Goal: Task Accomplishment & Management: Manage account settings

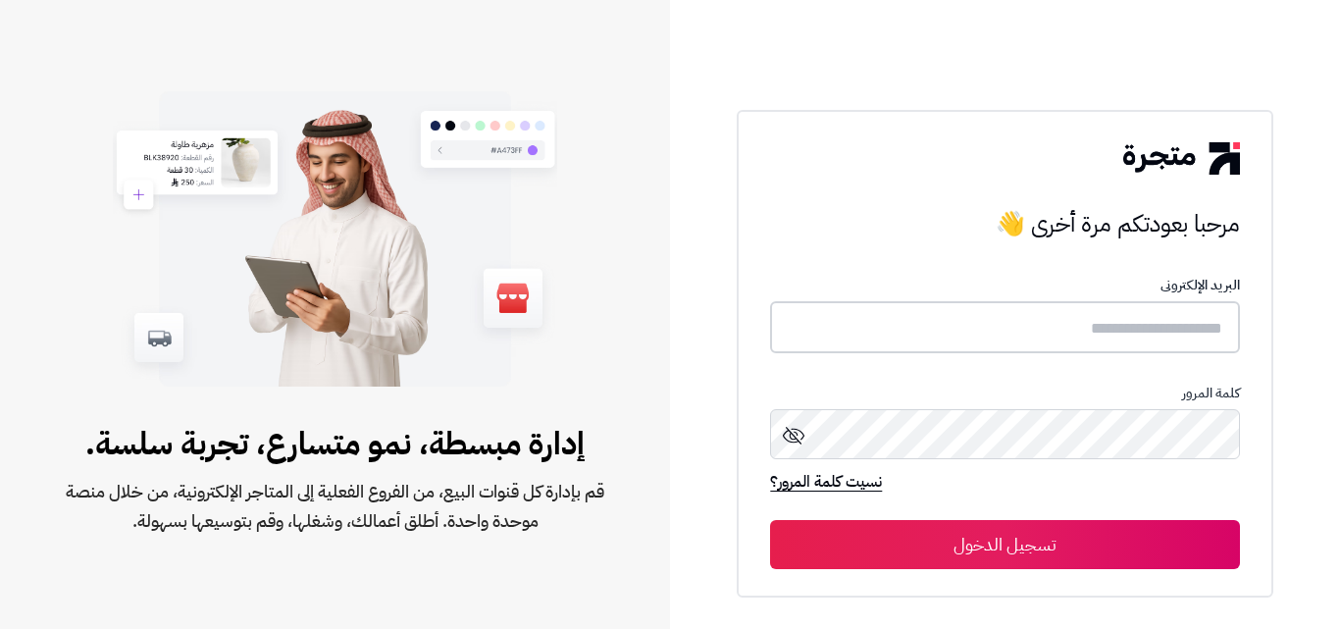
type input "**********"
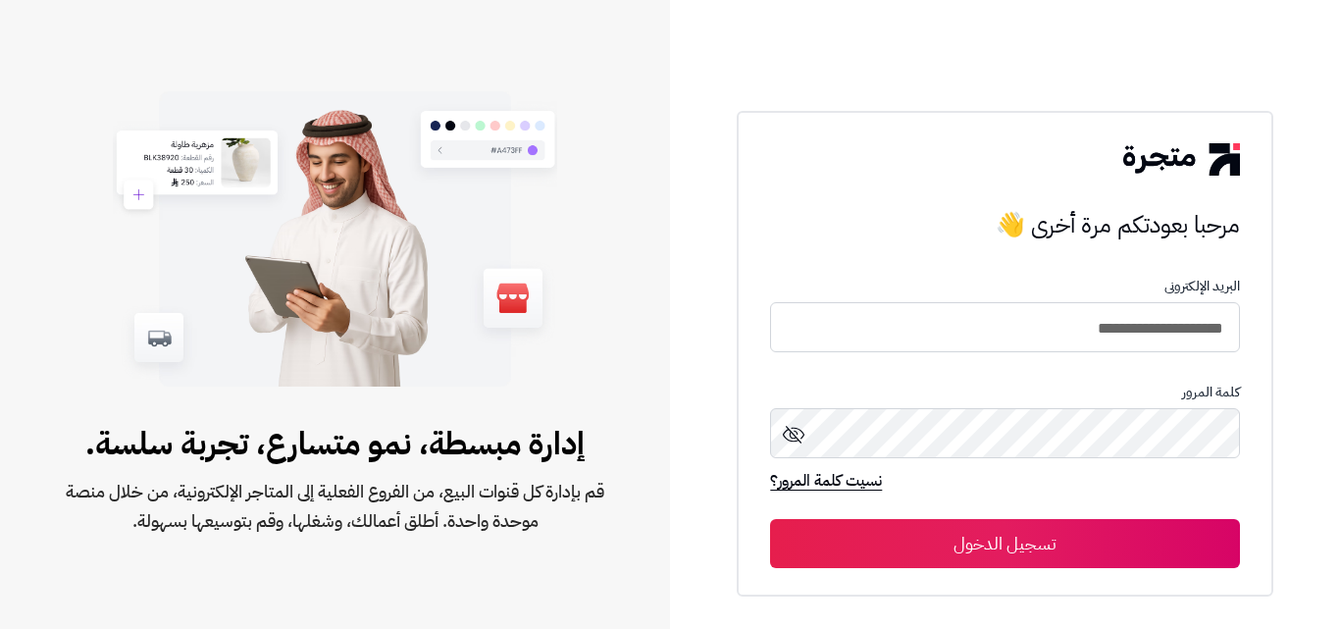
click at [1020, 538] on button "تسجيل الدخول" at bounding box center [1004, 543] width 469 height 49
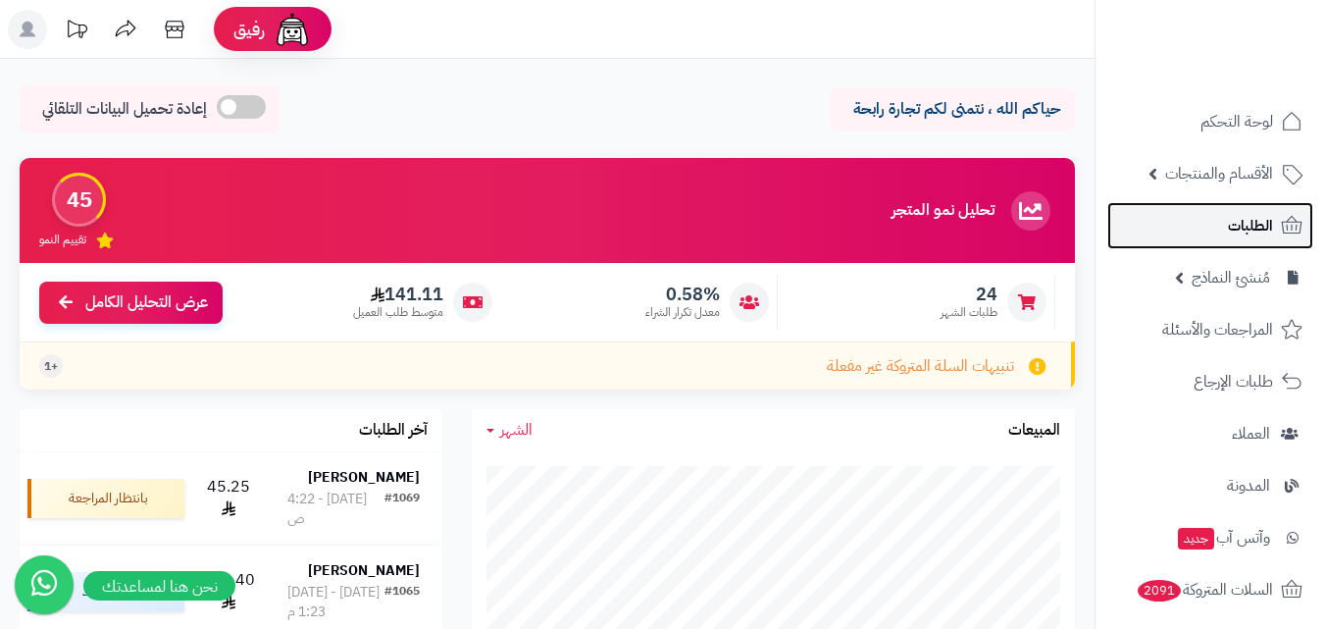
click at [1242, 225] on span "الطلبات" at bounding box center [1250, 225] width 45 height 27
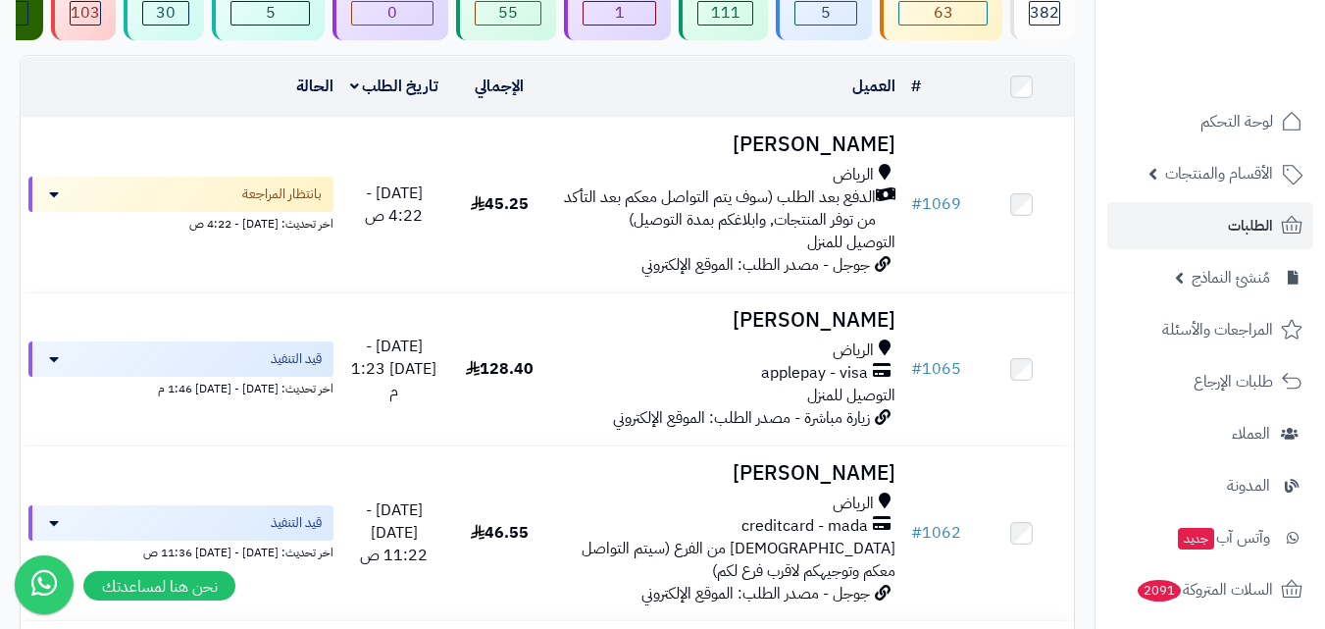
scroll to position [196, 0]
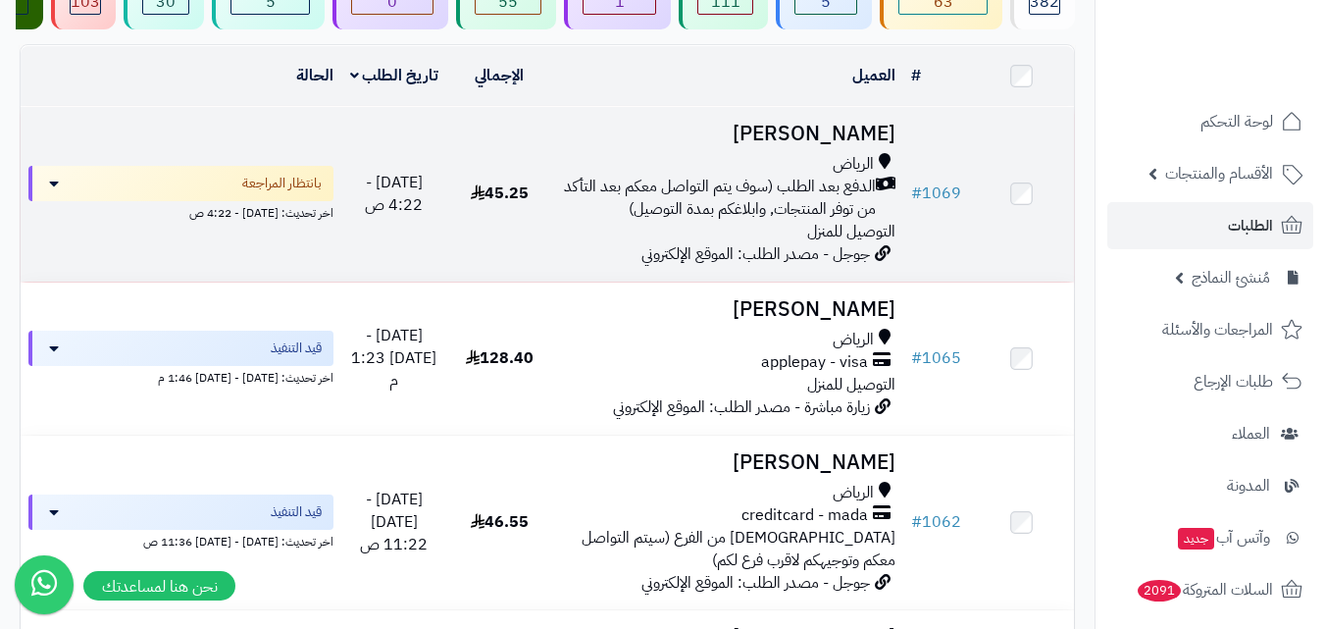
click at [619, 221] on span "الدفع بعد الطلب (سوف يتم التواصل معكم بعد التأكد من توفر المنتجات, وابلاغكم بمد…" at bounding box center [718, 198] width 316 height 45
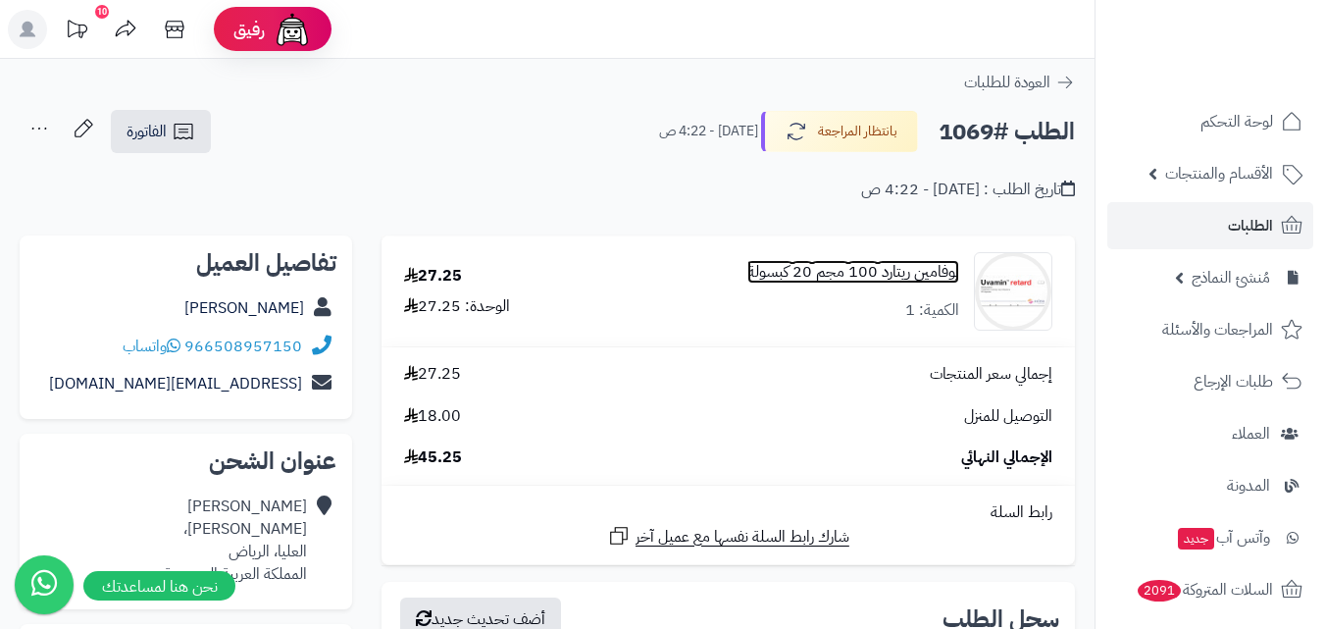
click at [913, 282] on link "يوفامين ريتارد 100 مجم 20 كبسولة" at bounding box center [854, 272] width 212 height 23
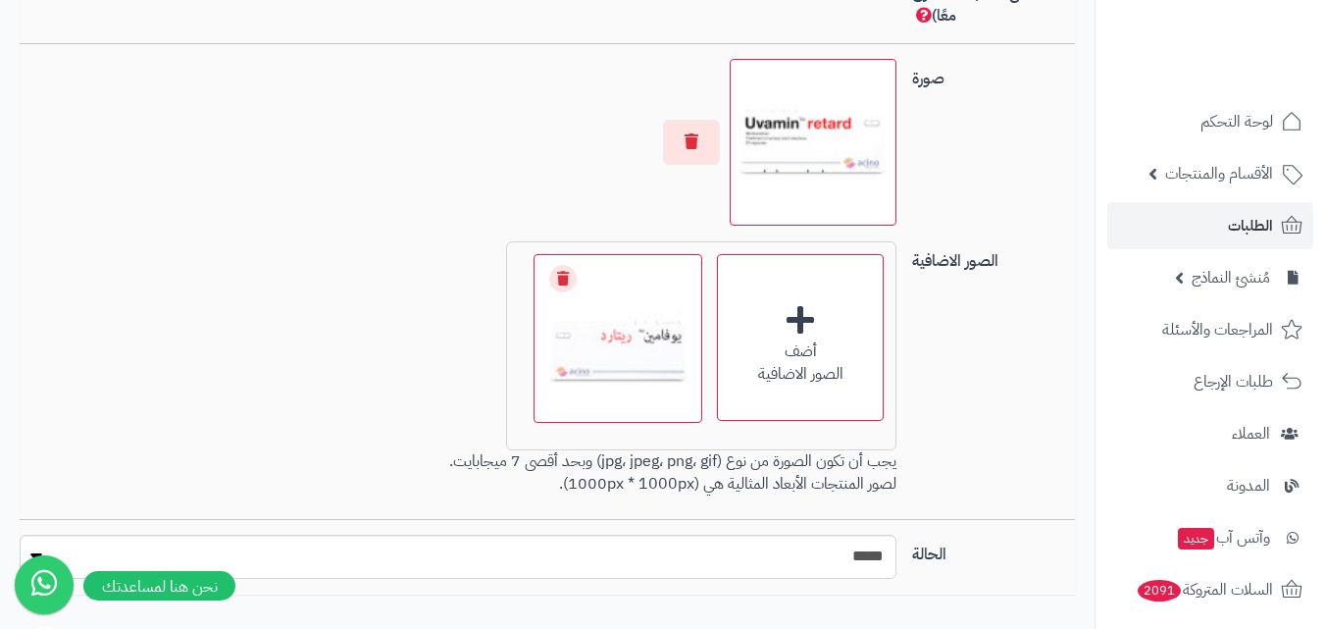
scroll to position [1530, 0]
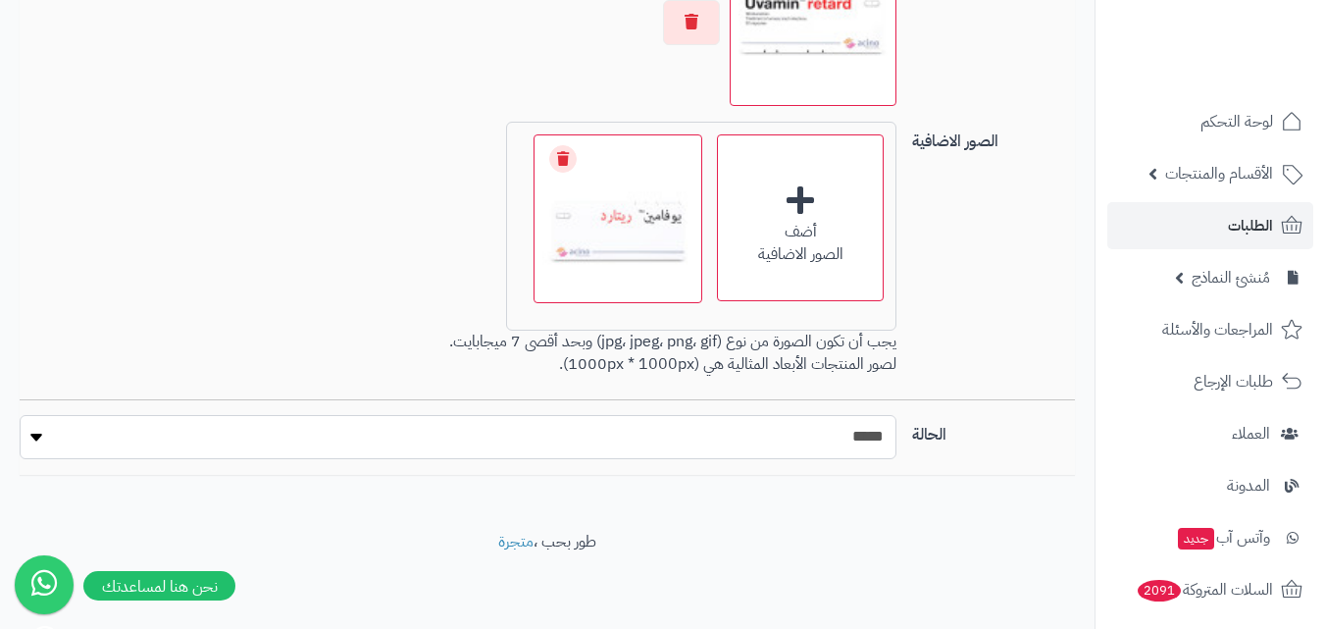
click at [26, 439] on select "***** ****" at bounding box center [458, 437] width 877 height 44
select select "*"
click at [20, 415] on select "***** ****" at bounding box center [458, 437] width 877 height 44
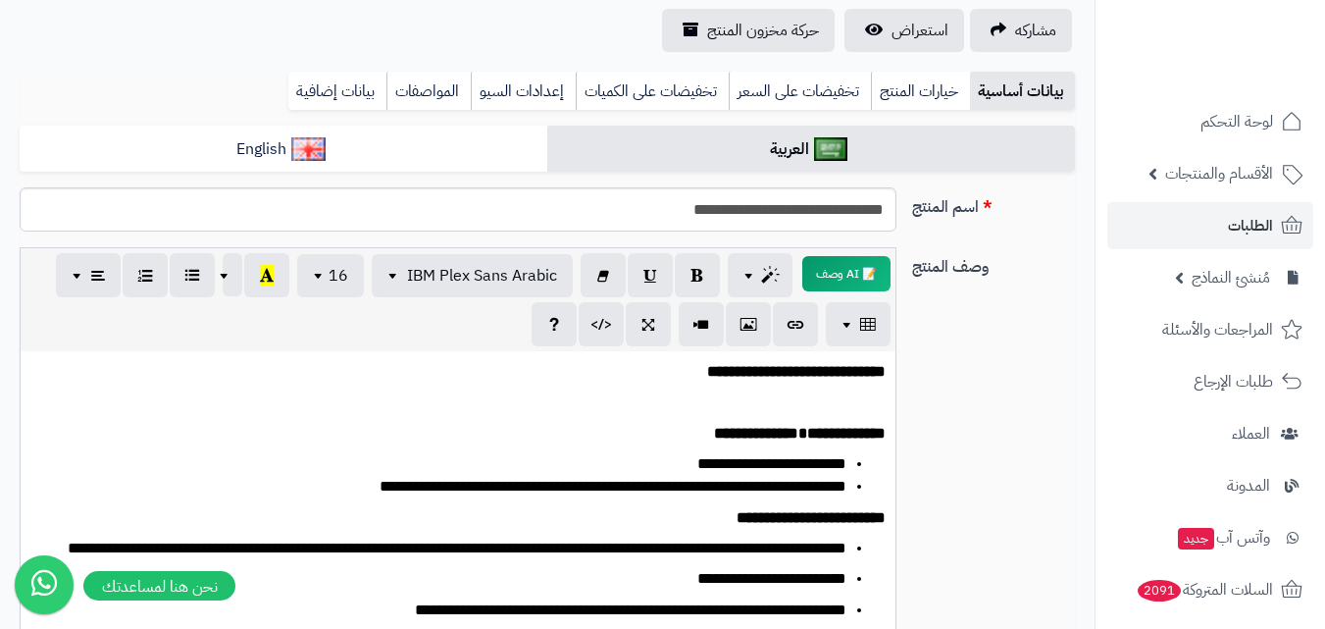
scroll to position [0, 0]
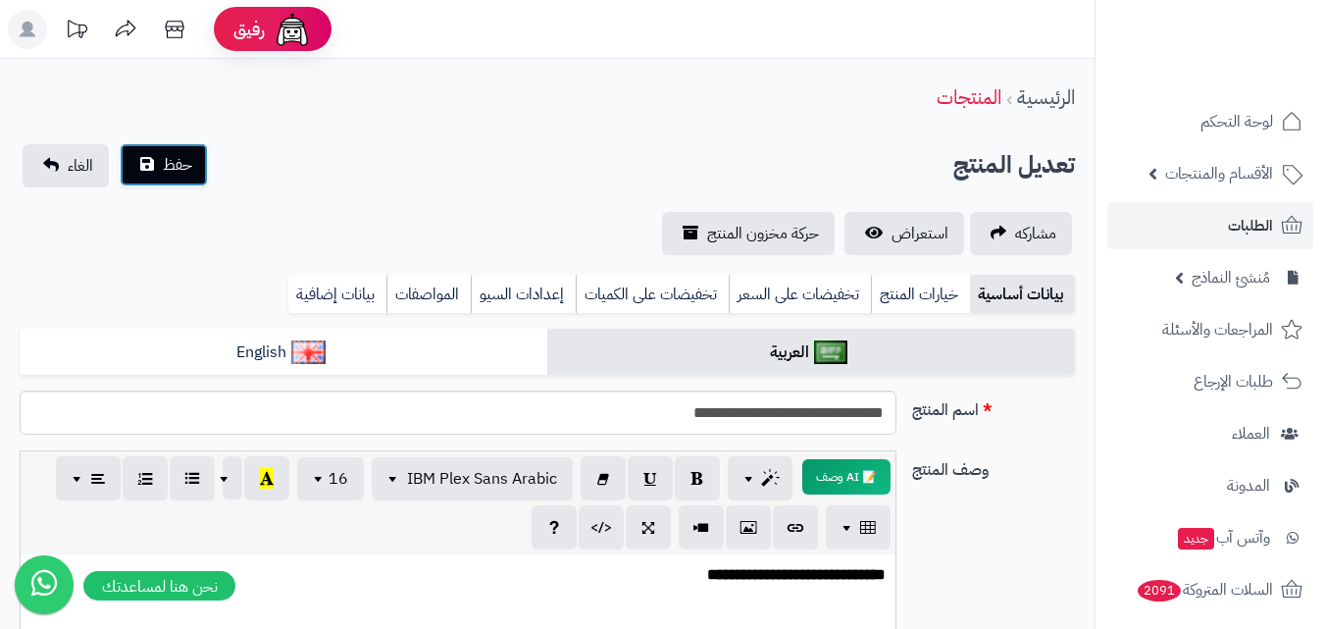
click at [189, 179] on button "حفظ" at bounding box center [164, 164] width 88 height 43
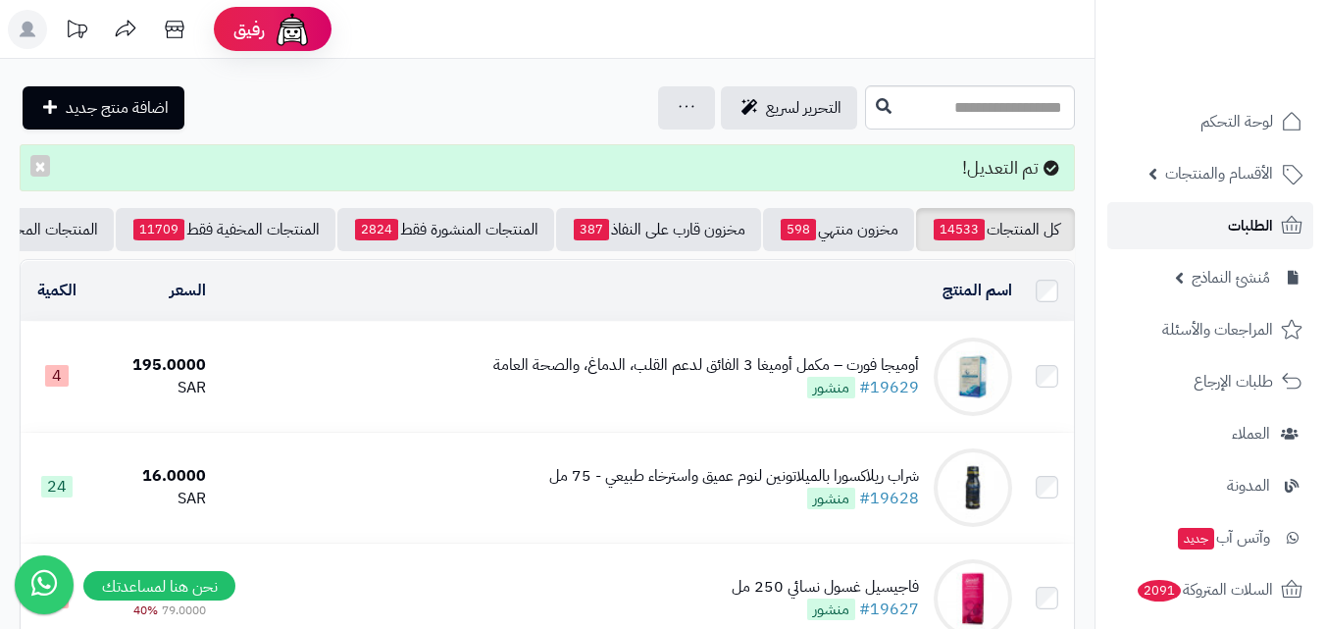
click at [1248, 230] on span "الطلبات" at bounding box center [1250, 225] width 45 height 27
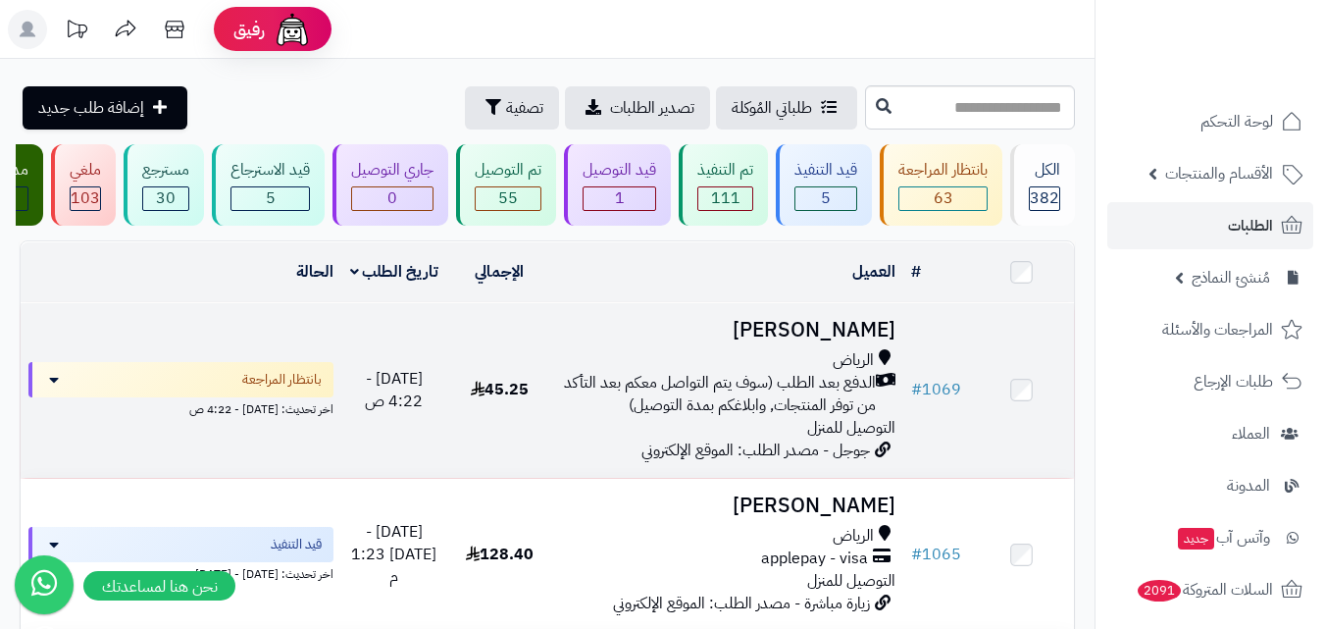
click at [801, 397] on span "الدفع بعد الطلب (سوف يتم التواصل معكم بعد التأكد من توفر المنتجات, وابلاغكم بمد…" at bounding box center [718, 394] width 316 height 45
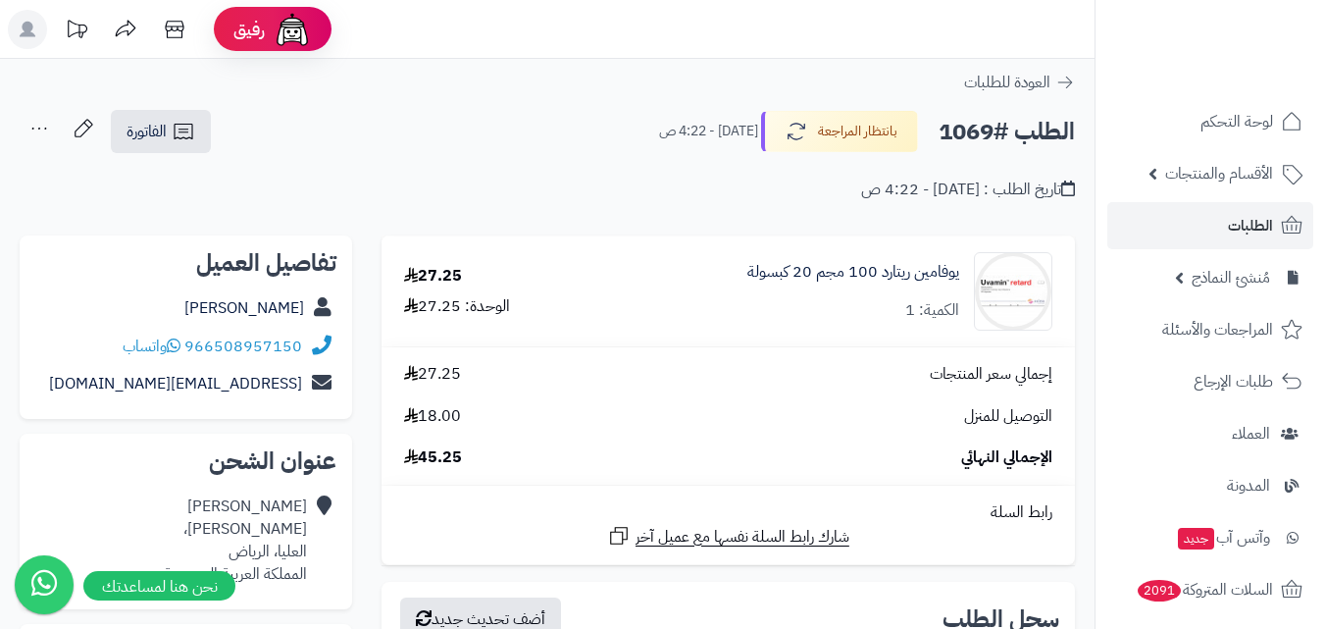
click at [45, 137] on icon at bounding box center [39, 128] width 39 height 39
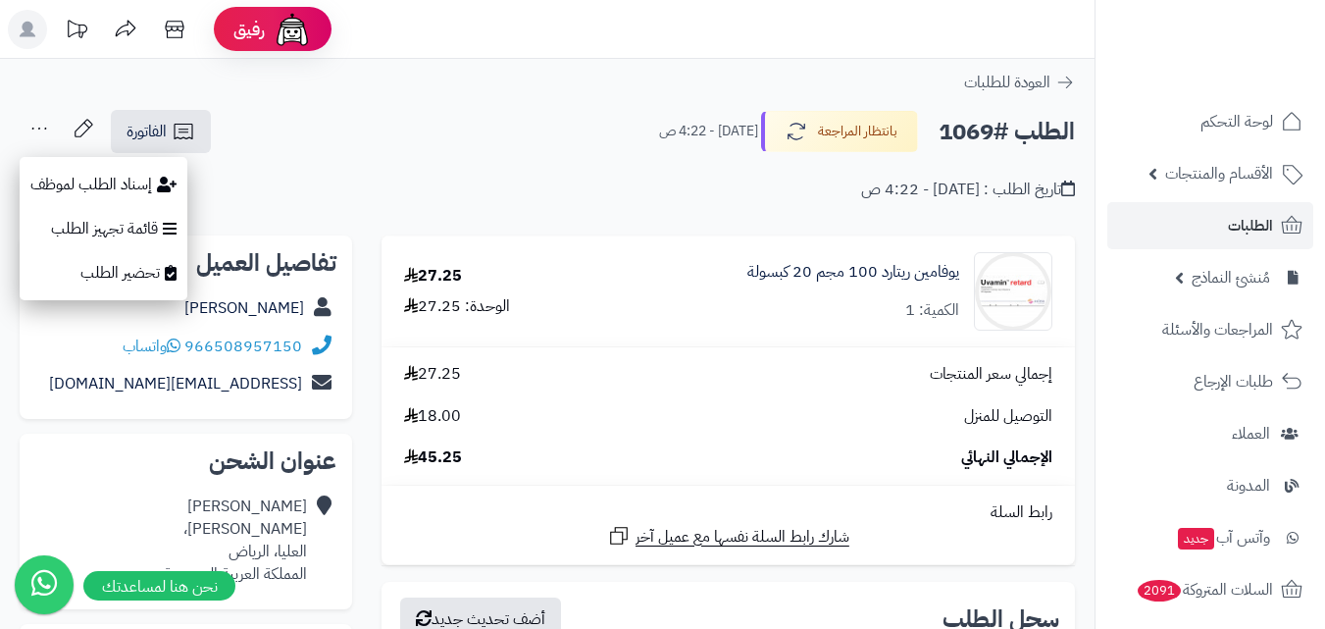
click at [480, 199] on div "تاريخ الطلب : اليوم - 4:22 ص" at bounding box center [548, 178] width 1056 height 46
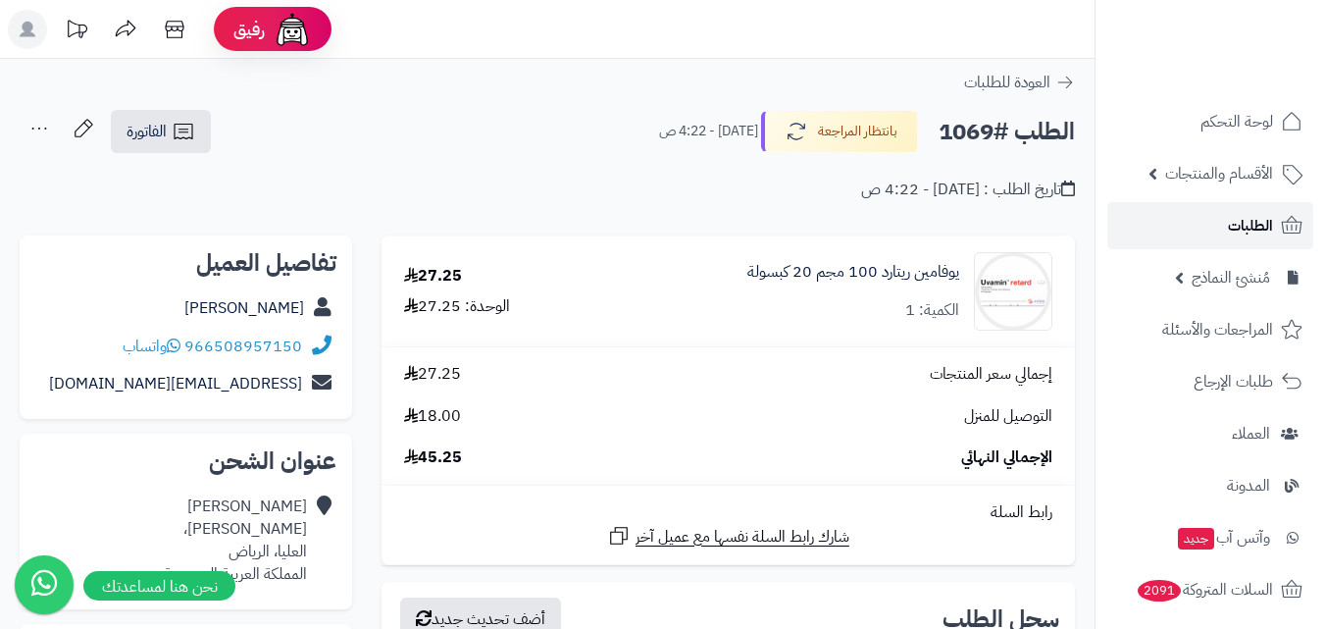
click at [1262, 226] on span "الطلبات" at bounding box center [1250, 225] width 45 height 27
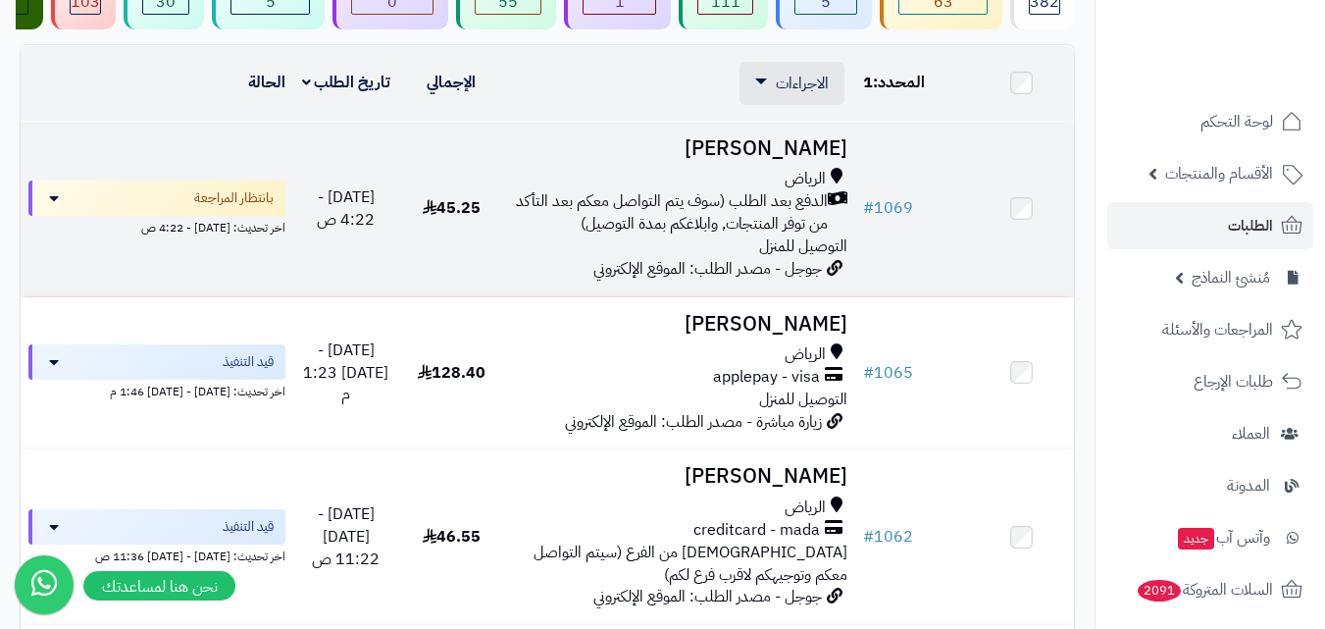
scroll to position [98, 0]
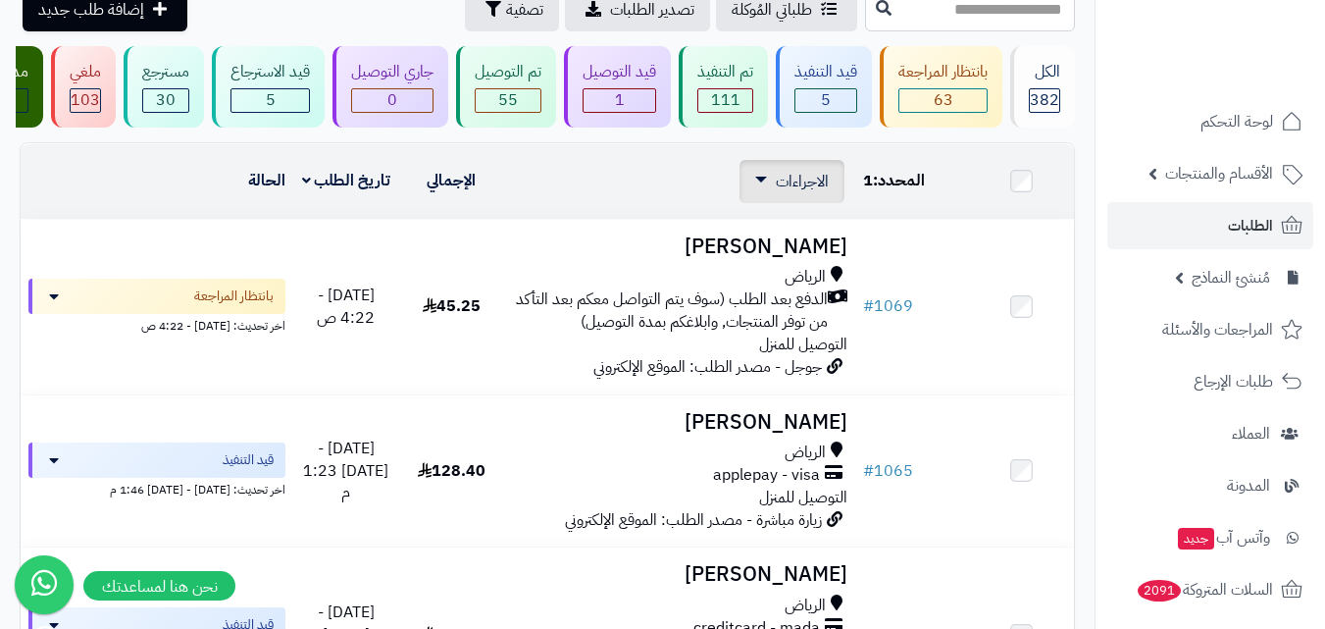
click at [773, 193] on link "الاجراءات" at bounding box center [792, 182] width 74 height 24
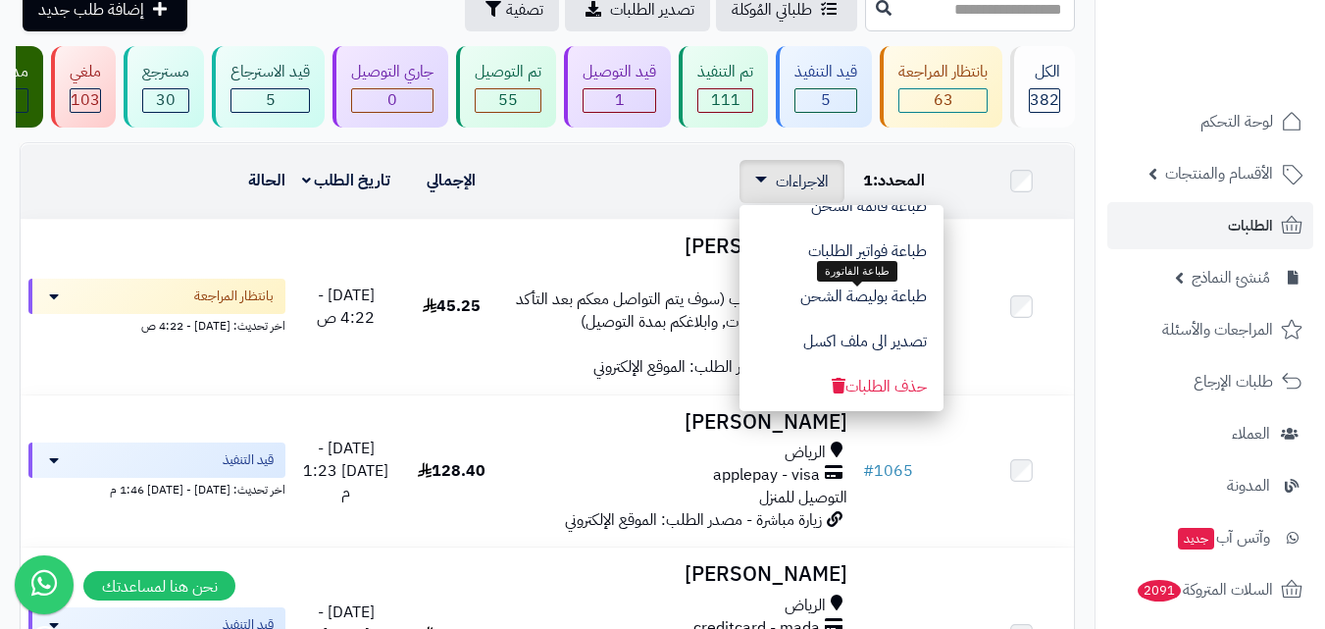
scroll to position [165, 0]
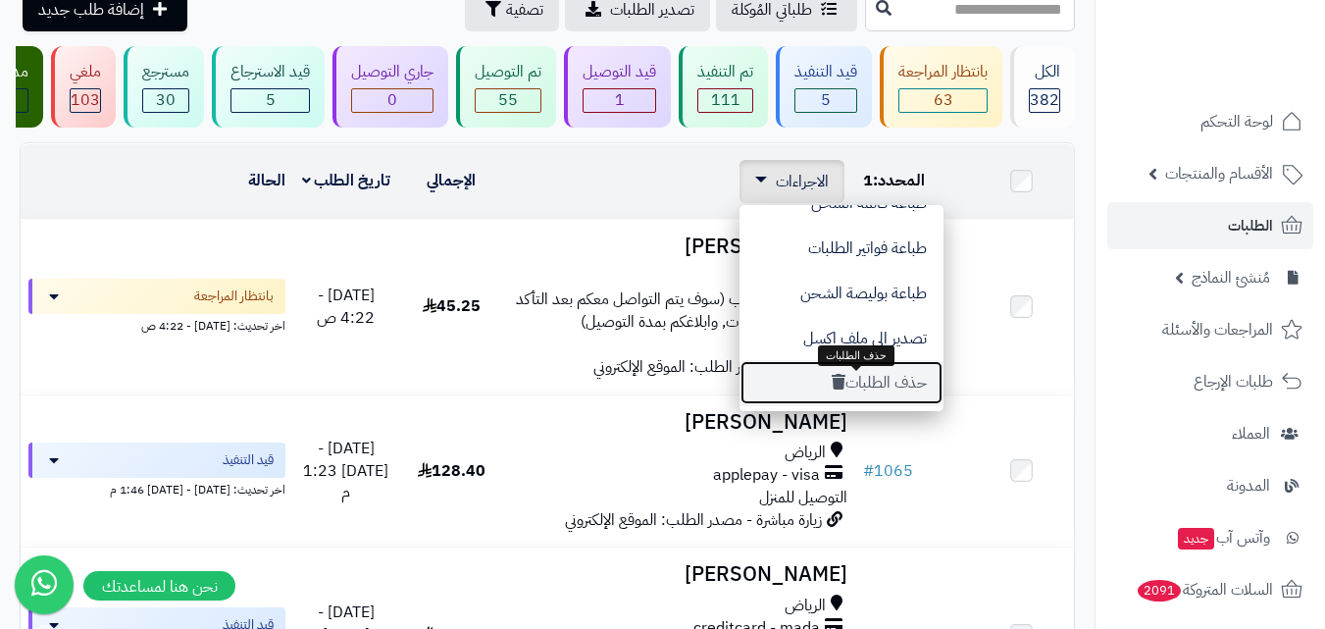
click at [848, 405] on button "حذف الطلبات" at bounding box center [842, 382] width 204 height 45
